Goal: Transaction & Acquisition: Purchase product/service

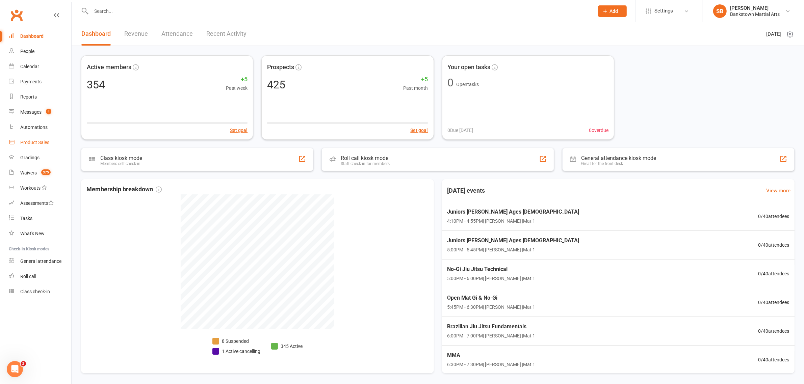
click at [37, 139] on link "Product Sales" at bounding box center [40, 142] width 62 height 15
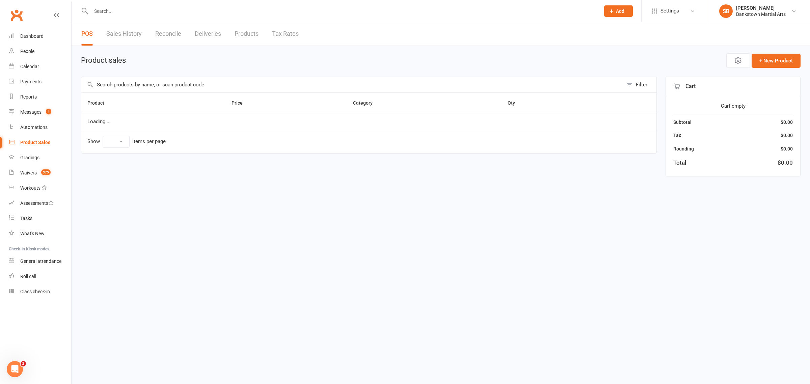
select select "100"
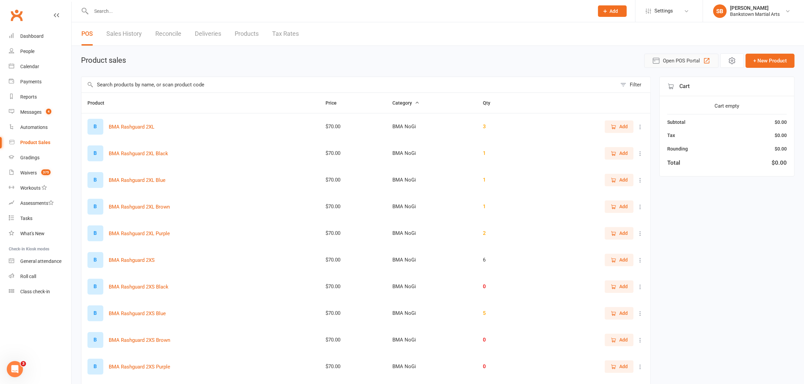
click at [676, 61] on span "Open POS Portal" at bounding box center [681, 61] width 37 height 8
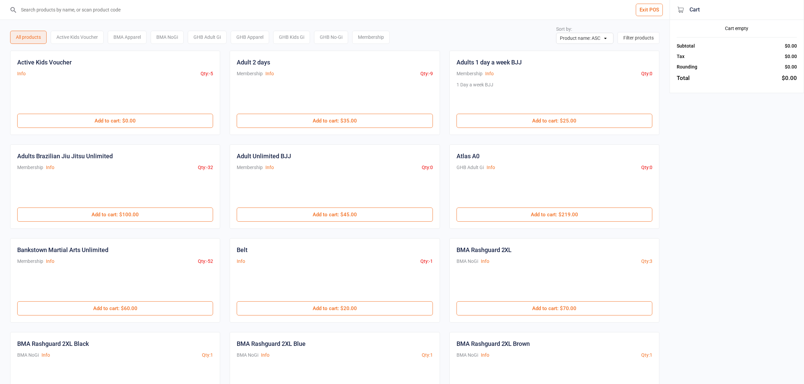
click at [90, 13] on input "search" at bounding box center [339, 10] width 643 height 20
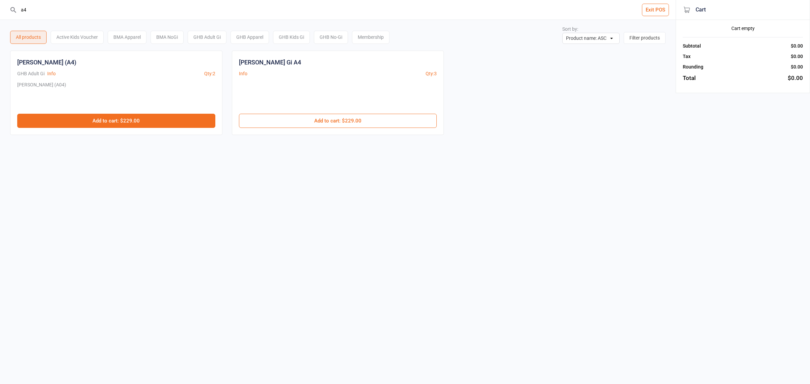
type input "a4"
click at [118, 124] on button "Add to cart : $229.00" at bounding box center [116, 121] width 198 height 14
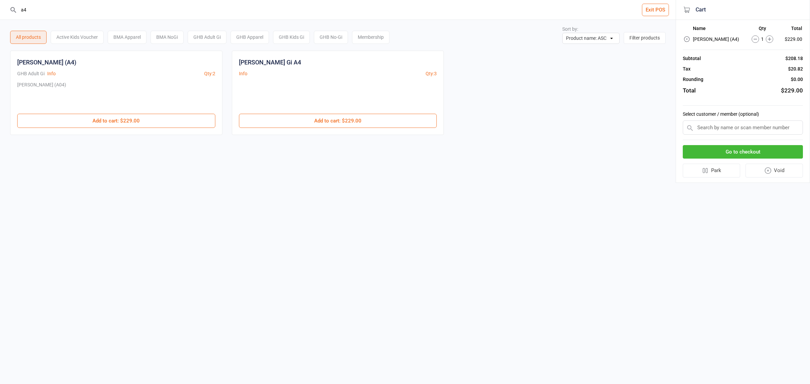
click at [725, 151] on button "Go to checkout" at bounding box center [743, 152] width 120 height 14
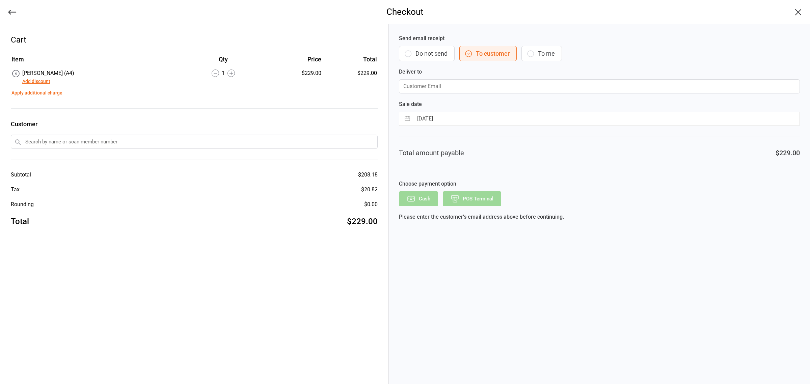
click at [37, 80] on button "Add discount" at bounding box center [36, 81] width 28 height 7
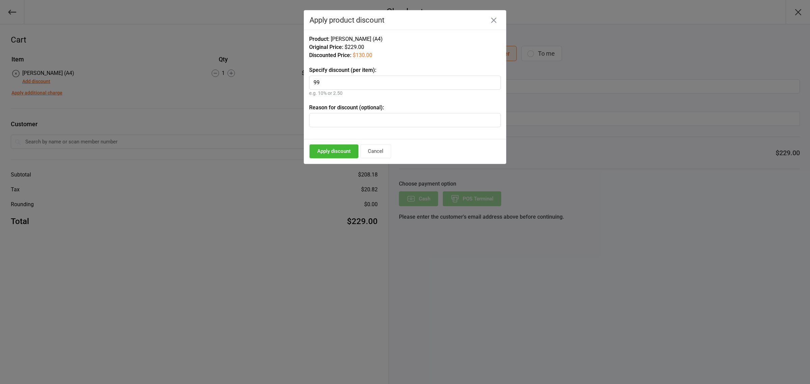
type input "99"
click at [349, 153] on button "Apply discount" at bounding box center [334, 152] width 49 height 14
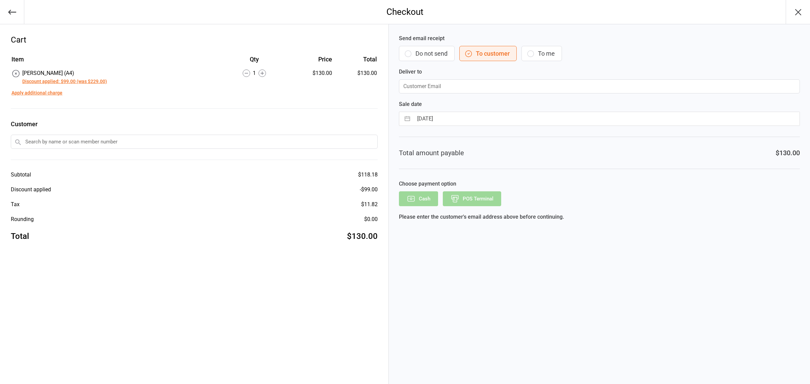
click at [67, 144] on input "text" at bounding box center [194, 142] width 367 height 14
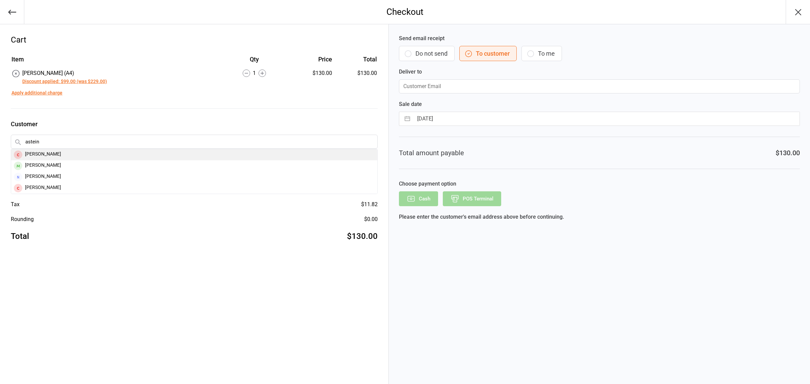
type input "astein"
click at [42, 152] on div "[PERSON_NAME]" at bounding box center [194, 154] width 366 height 11
type input "[EMAIL_ADDRESS][DOMAIN_NAME]"
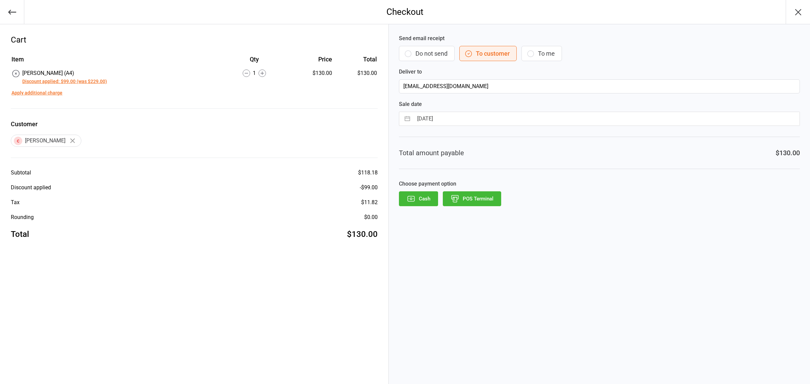
click at [485, 202] on button "POS Terminal" at bounding box center [472, 198] width 58 height 15
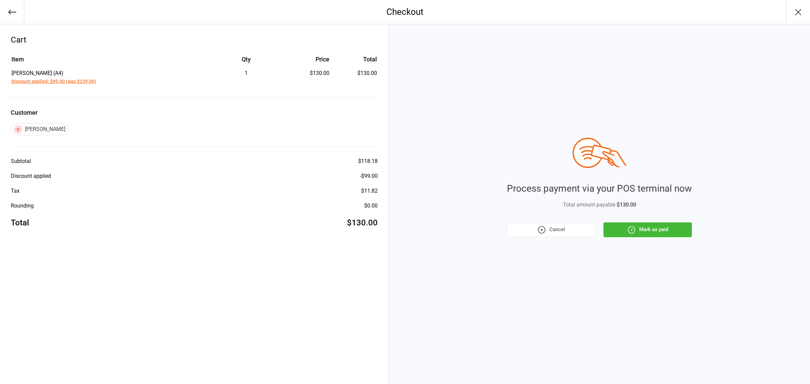
click at [634, 233] on icon "button" at bounding box center [631, 230] width 9 height 9
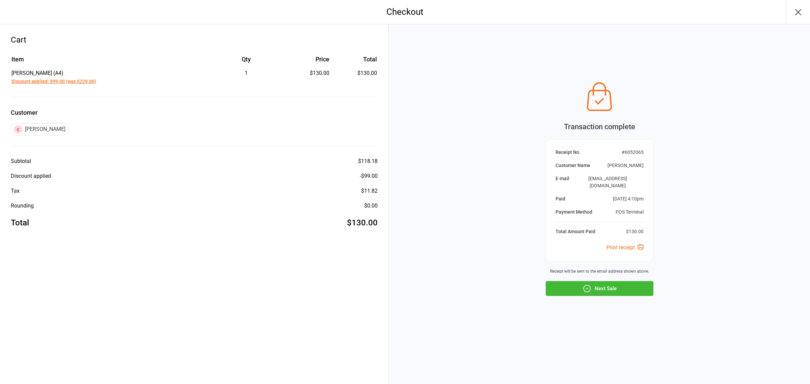
click at [590, 287] on icon "button" at bounding box center [587, 288] width 9 height 9
